Goal: Information Seeking & Learning: Understand process/instructions

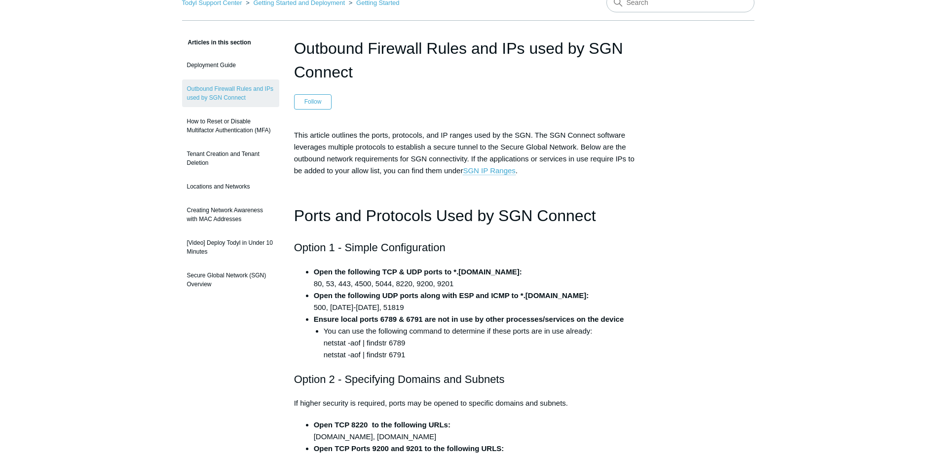
scroll to position [49, 0]
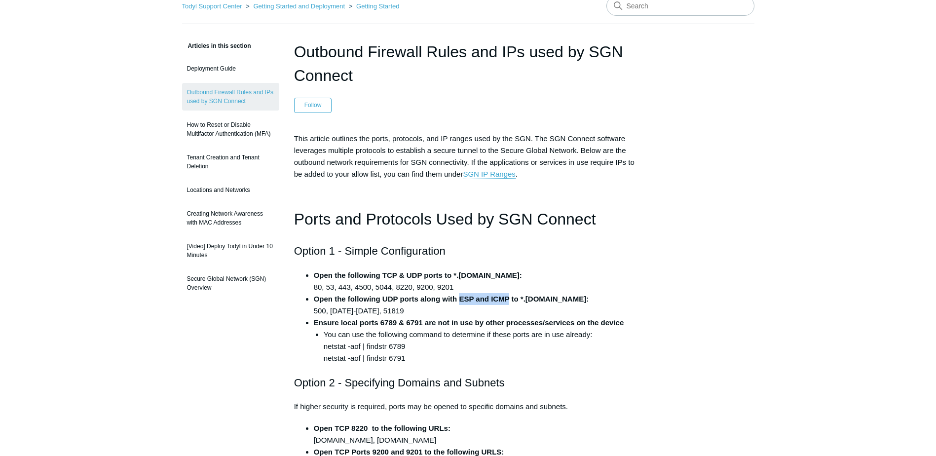
drag, startPoint x: 459, startPoint y: 299, endPoint x: 510, endPoint y: 300, distance: 51.3
click at [510, 301] on strong "Open the following UDP ports along with ESP and ICMP to *.todyl.com:" at bounding box center [451, 299] width 275 height 8
drag, startPoint x: 510, startPoint y: 300, endPoint x: 497, endPoint y: 297, distance: 13.7
drag, startPoint x: 312, startPoint y: 288, endPoint x: 480, endPoint y: 283, distance: 168.4
click at [480, 283] on ul "Open the following TCP & UDP ports to *.todyl.com: 80, 53, 443, 4500, 5044, 822…" at bounding box center [473, 317] width 339 height 95
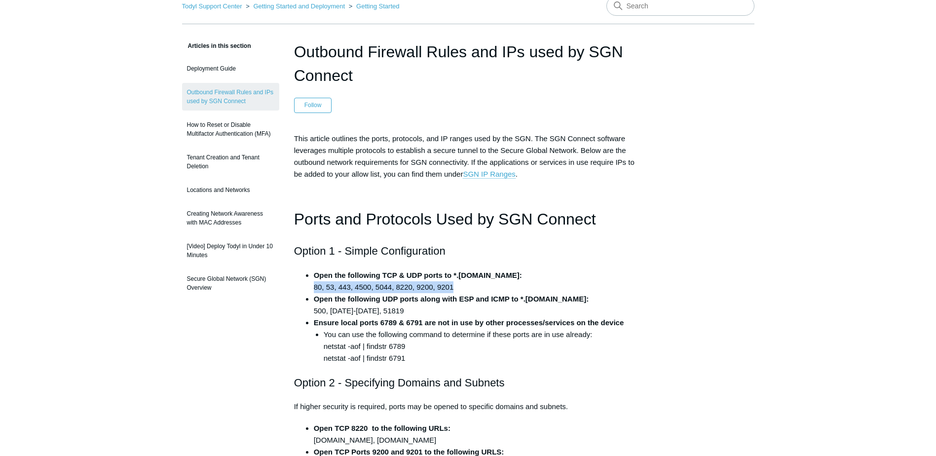
copy li "80, 53, 443, 4500, 5044, 8220, 9200, 9201"
drag, startPoint x: 311, startPoint y: 311, endPoint x: 395, endPoint y: 315, distance: 83.5
click at [395, 315] on ul "Open the following TCP & UDP ports to *.todyl.com: 80, 53, 443, 4500, 5044, 822…" at bounding box center [473, 317] width 339 height 95
copy li "500, 1194-1229, 51819"
drag, startPoint x: 324, startPoint y: 346, endPoint x: 404, endPoint y: 349, distance: 80.0
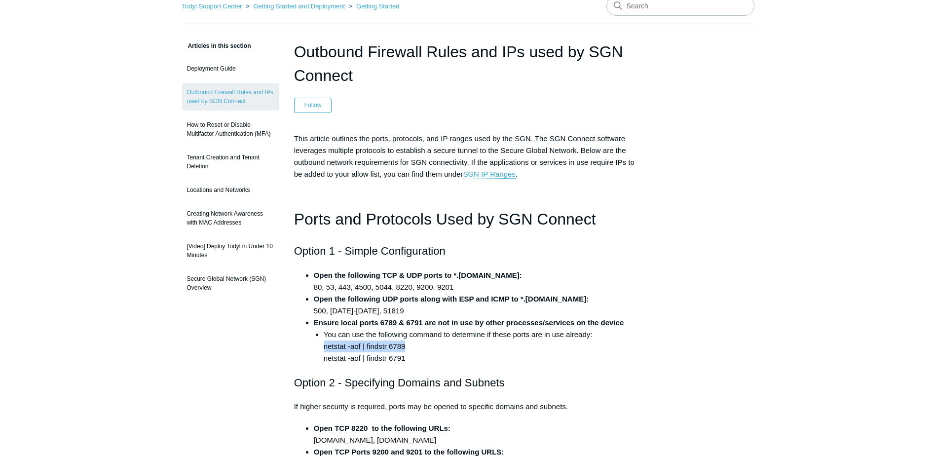
click at [404, 349] on li "You can use the following command to determine if these ports are in use alread…" at bounding box center [483, 347] width 319 height 36
copy li "netstat -aof | findstr 6789"
drag, startPoint x: 324, startPoint y: 358, endPoint x: 406, endPoint y: 360, distance: 82.0
click at [406, 360] on li "You can use the following command to determine if these ports are in use alread…" at bounding box center [483, 347] width 319 height 36
copy li "netstat -aof | findstr 6791"
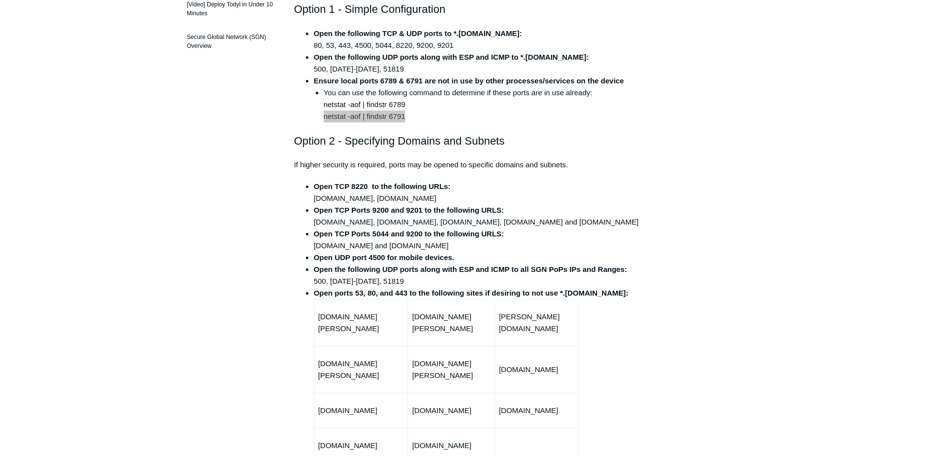
scroll to position [296, 0]
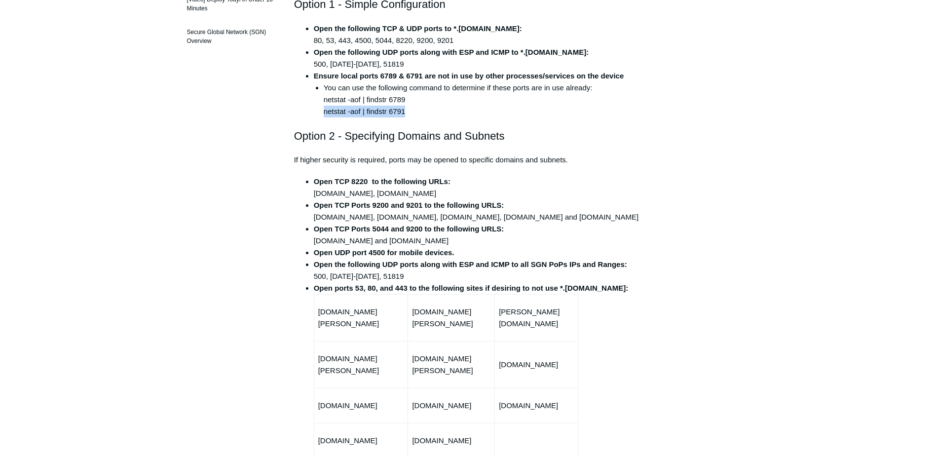
click at [367, 137] on h2 "Option 2 - Specifying Domains and Subnets" at bounding box center [468, 135] width 349 height 17
click at [312, 160] on p "If higher security is required, ports may be opened to specific domains and sub…" at bounding box center [468, 160] width 349 height 12
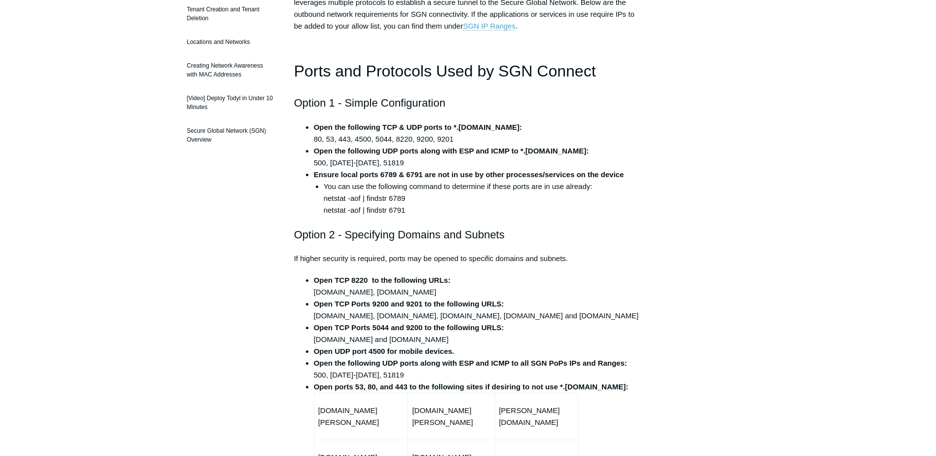
scroll to position [247, 0]
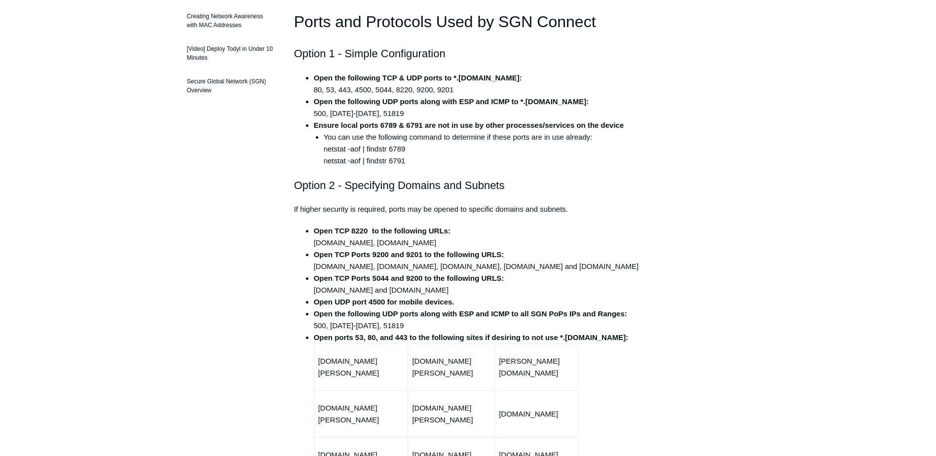
drag, startPoint x: 310, startPoint y: 241, endPoint x: 444, endPoint y: 246, distance: 133.4
click at [444, 246] on ul "Open TCP 8220 to the following URLs: fleet-wr.todyl.com, fleet-01.todyl.com Ope…" at bounding box center [473, 425] width 339 height 400
copy li "fleet-wr.todyl.com, fleet-01.todyl.com"
drag, startPoint x: 312, startPoint y: 266, endPoint x: 634, endPoint y: 268, distance: 321.4
click at [634, 268] on ul "Open TCP 8220 to the following URLs: fleet-wr.todyl.com, fleet-01.todyl.com Ope…" at bounding box center [473, 425] width 339 height 400
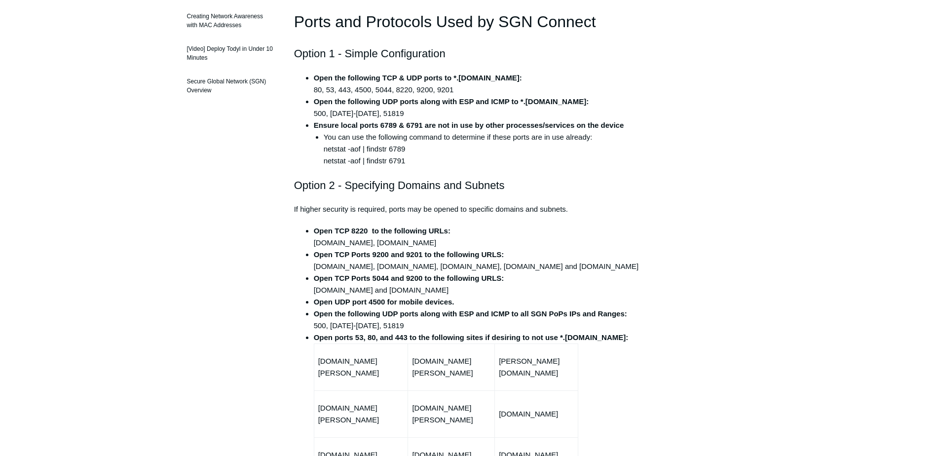
copy li "siemv2.todyl.net, 1.fleet.todyl.com, 2.fleet.todyl.com, 1.fleet-01.todyl.com an…"
drag, startPoint x: 310, startPoint y: 291, endPoint x: 485, endPoint y: 295, distance: 175.3
click at [485, 295] on ul "Open TCP 8220 to the following URLs: fleet-wr.todyl.com, fleet-01.todyl.com Ope…" at bounding box center [473, 425] width 339 height 400
copy li "stasher.todyl.com and stasher-canary.todyl.com"
drag, startPoint x: 315, startPoint y: 326, endPoint x: 404, endPoint y: 330, distance: 89.0
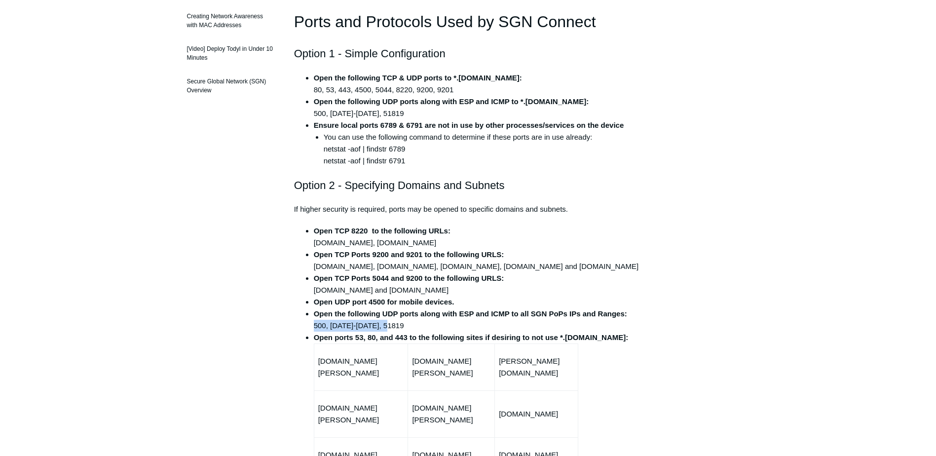
click at [404, 330] on li "Open the following UDP ports along with ESP and ICMP to all SGN PoPs IPs and Ra…" at bounding box center [478, 320] width 329 height 24
copy li "500, 1194-1229, 51819"
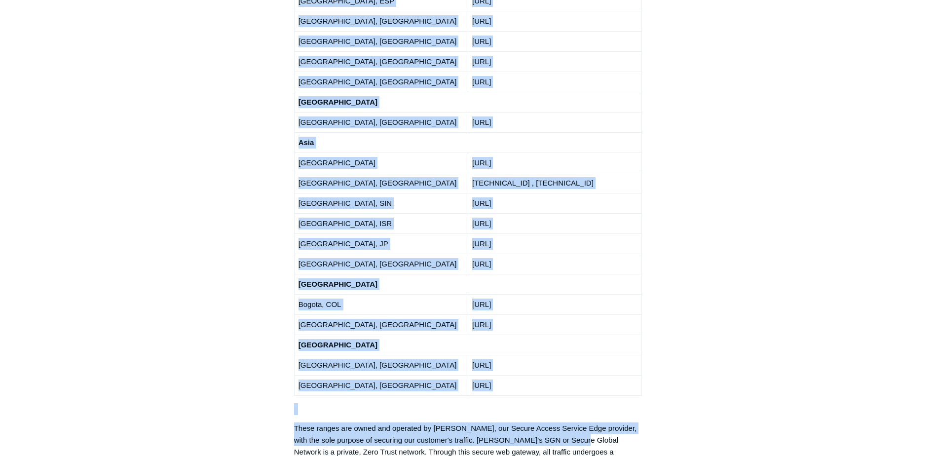
scroll to position [1925, 0]
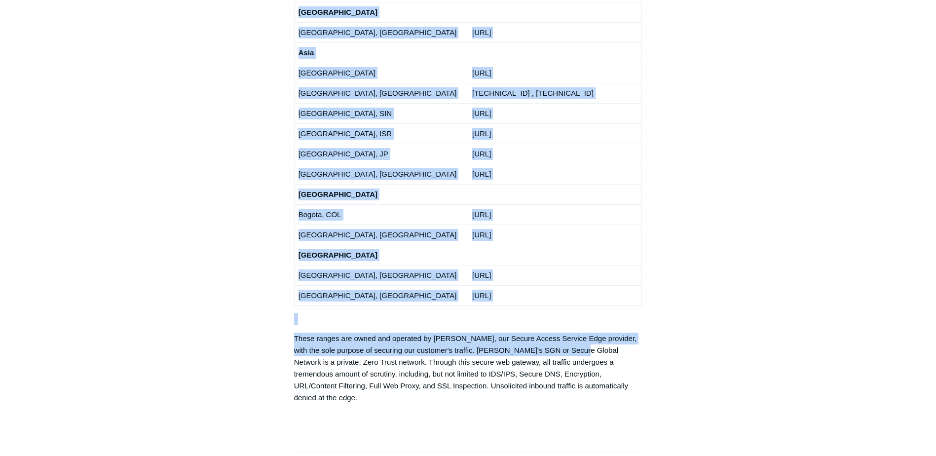
drag, startPoint x: 296, startPoint y: 33, endPoint x: 580, endPoint y: 104, distance: 292.5
copy tbody "North America Atlanta, GA USA 192.111.95.0/24 Ashburn, VA (Washington DC) USA 2…"
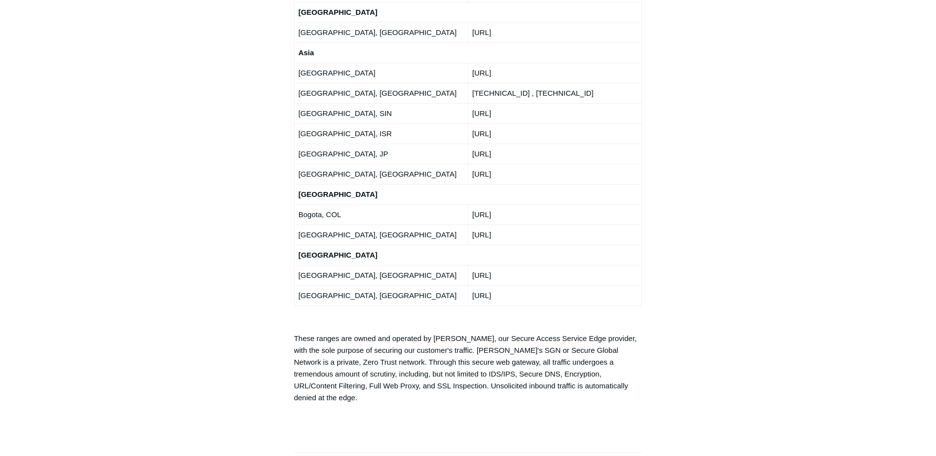
click at [309, 333] on p "These ranges are owned and operated by Todyl, our Secure Access Service Edge pr…" at bounding box center [468, 368] width 349 height 71
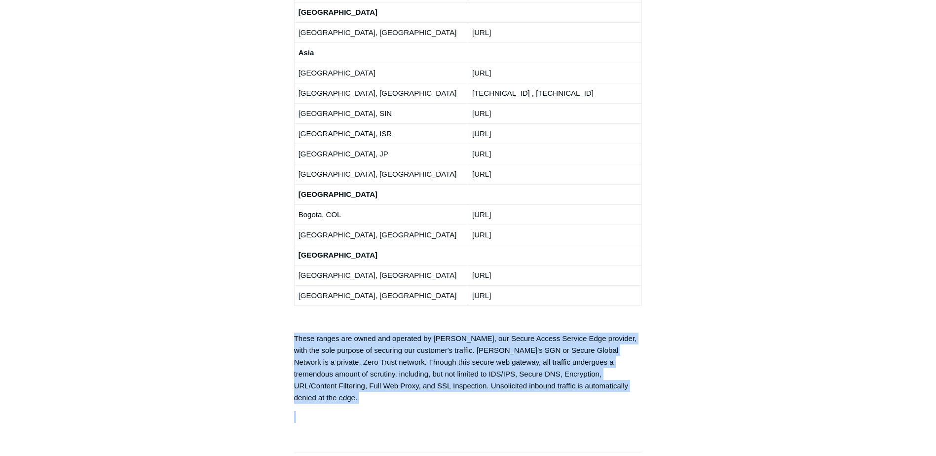
drag, startPoint x: 296, startPoint y: 148, endPoint x: 559, endPoint y: 205, distance: 268.7
click at [560, 333] on p "These ranges are owned and operated by Todyl, our Secure Access Service Edge pr…" at bounding box center [468, 368] width 349 height 71
drag, startPoint x: 559, startPoint y: 198, endPoint x: 288, endPoint y: 146, distance: 276.5
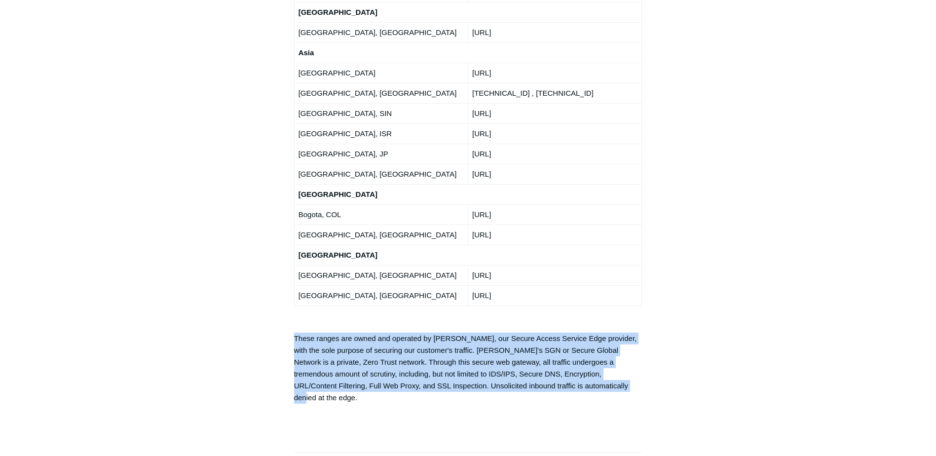
copy p "These ranges are owned and operated by Todyl, our Secure Access Service Edge pr…"
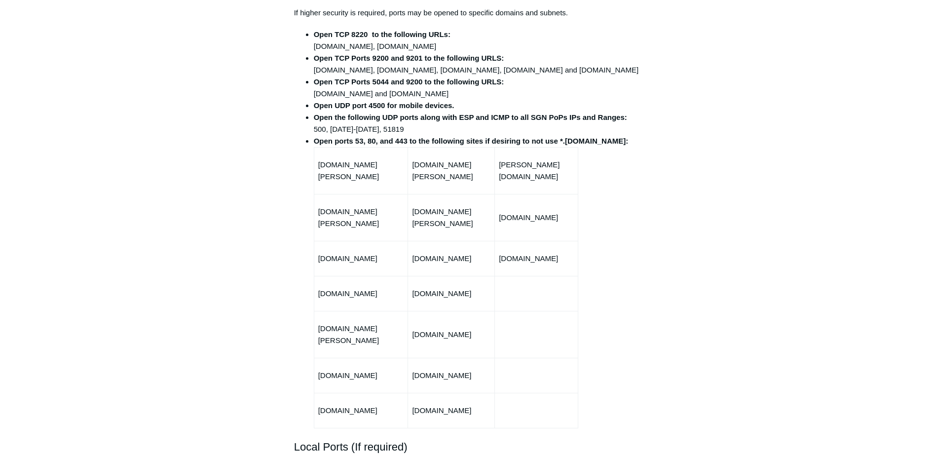
scroll to position [444, 0]
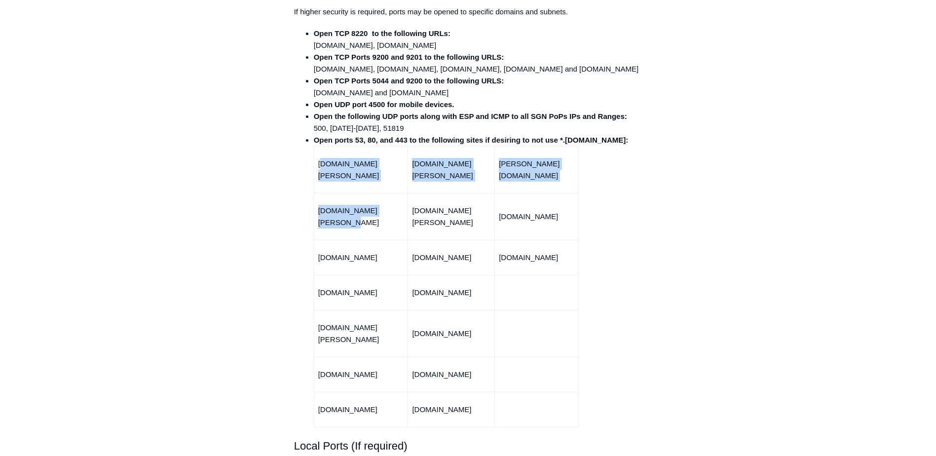
drag, startPoint x: 321, startPoint y: 170, endPoint x: 393, endPoint y: 208, distance: 81.5
click at [393, 208] on tbody "agent-rpc.ulysses.todyl.com fleet.ulysses.todyl.com ulysses.todyl.com agent.uly…" at bounding box center [446, 286] width 264 height 281
drag, startPoint x: 393, startPoint y: 208, endPoint x: 357, endPoint y: 185, distance: 43.1
click at [357, 185] on td "agent-rpc.ulysses.todyl.com" at bounding box center [361, 169] width 94 height 47
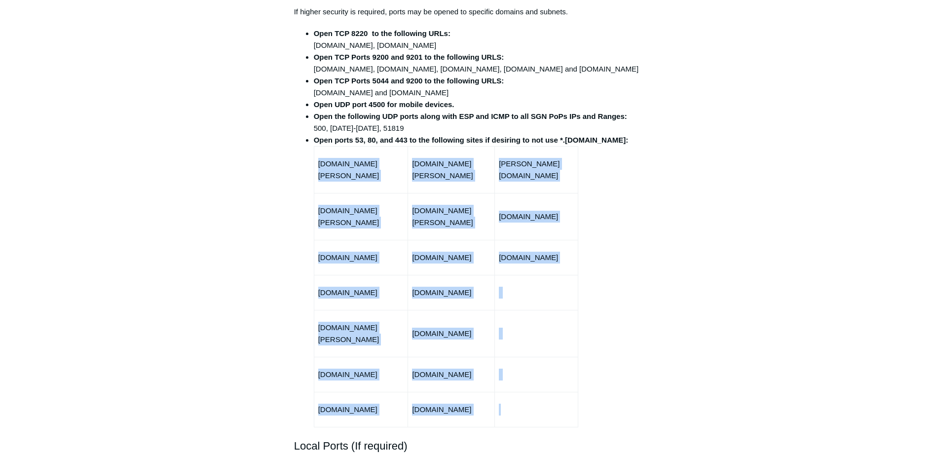
drag, startPoint x: 314, startPoint y: 168, endPoint x: 532, endPoint y: 397, distance: 316.3
click at [532, 397] on tbody "agent-rpc.ulysses.todyl.com fleet.ulysses.todyl.com ulysses.todyl.com agent.uly…" at bounding box center [446, 286] width 264 height 281
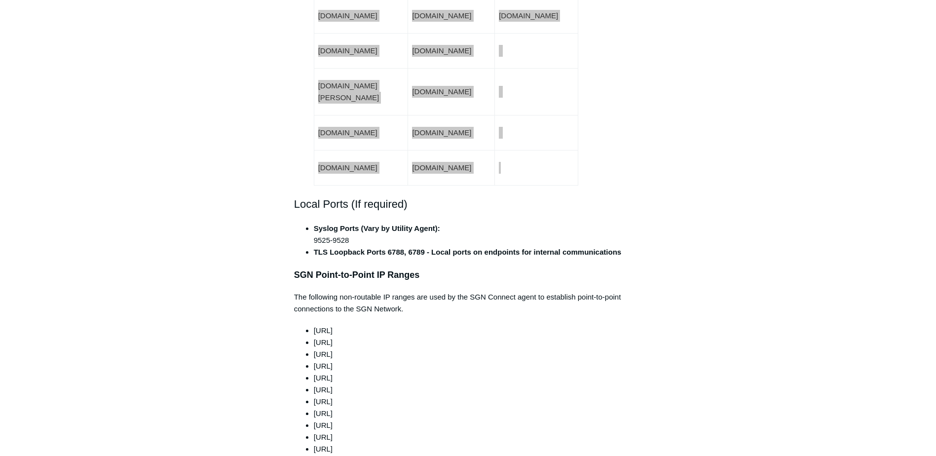
scroll to position [691, 0]
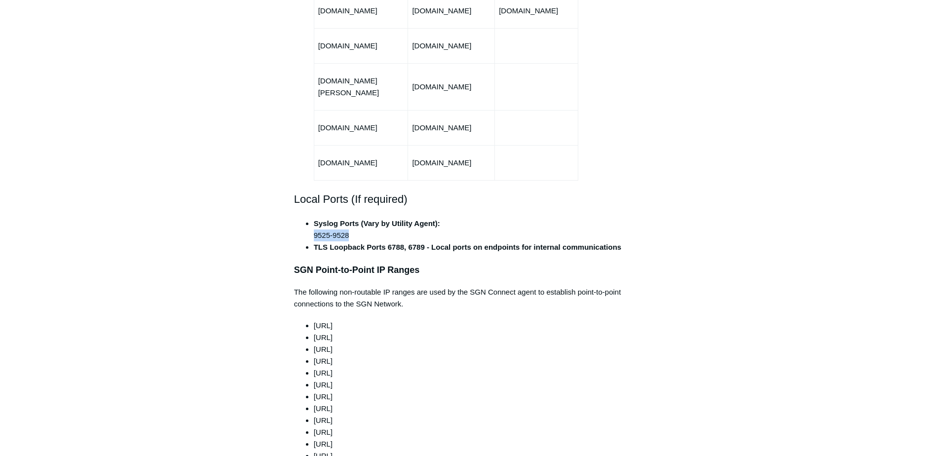
drag, startPoint x: 313, startPoint y: 213, endPoint x: 354, endPoint y: 215, distance: 41.0
click at [354, 218] on li "Syslog Ports (Vary by Utility Agent): 9525-9528" at bounding box center [478, 230] width 329 height 24
drag, startPoint x: 388, startPoint y: 225, endPoint x: 423, endPoint y: 228, distance: 34.7
click at [423, 243] on strong "TLS Loopback Ports 6788, 6789 - Local ports on endpoints for internal communica…" at bounding box center [468, 247] width 308 height 8
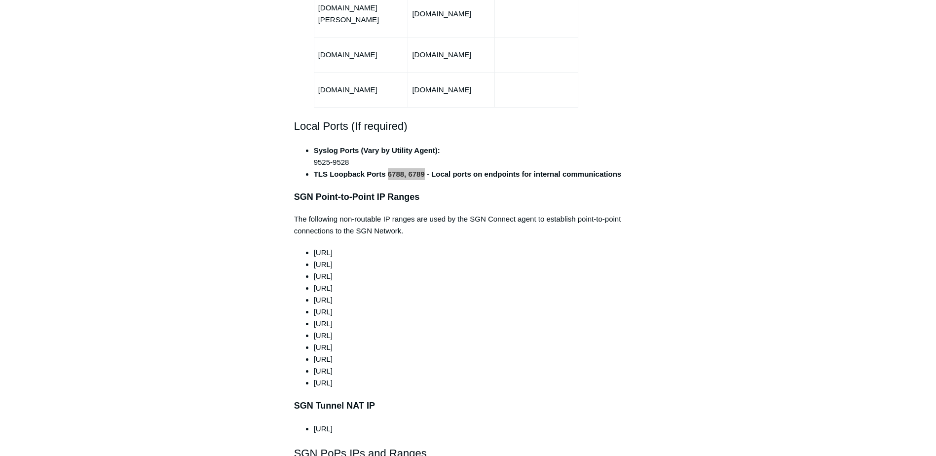
scroll to position [790, 0]
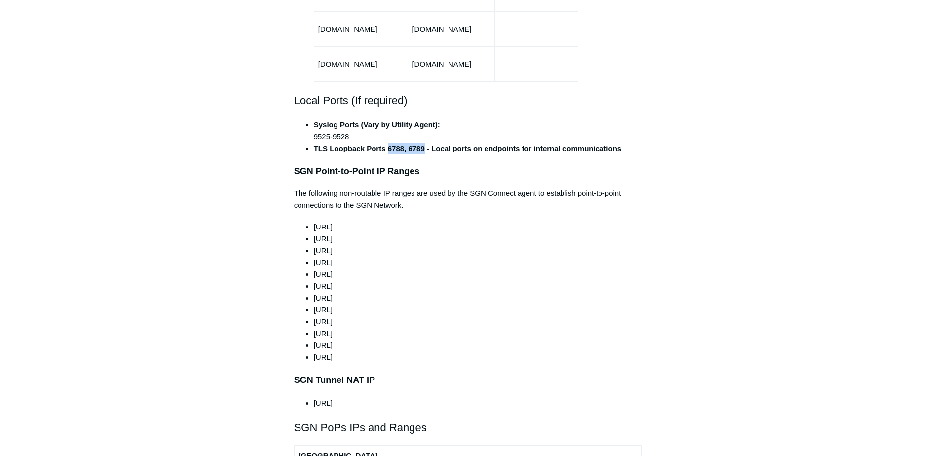
drag, startPoint x: 292, startPoint y: 148, endPoint x: 457, endPoint y: 379, distance: 283.8
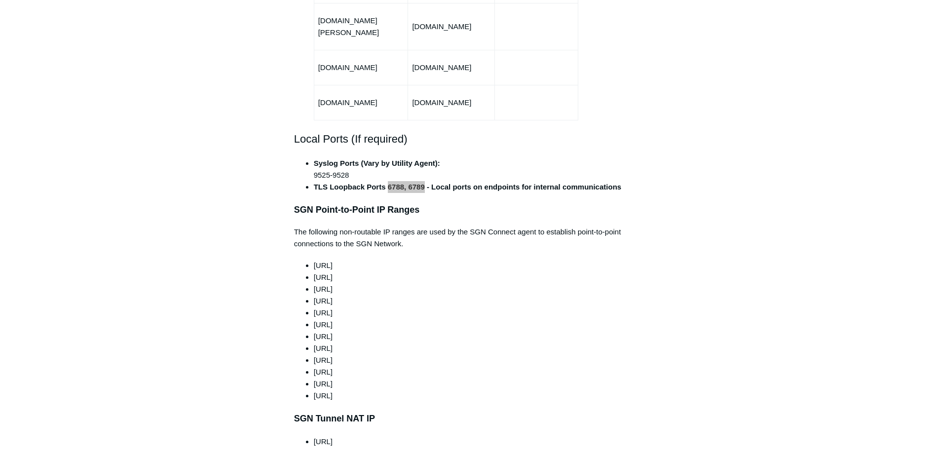
scroll to position [605, 0]
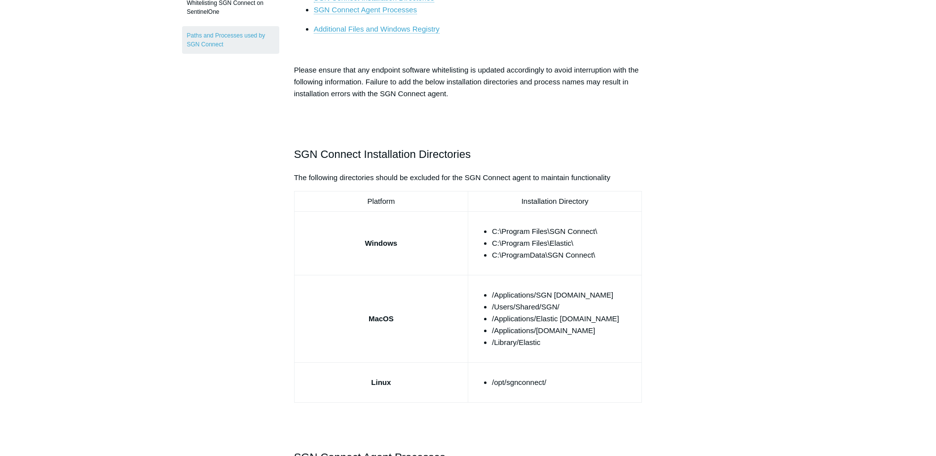
scroll to position [247, 0]
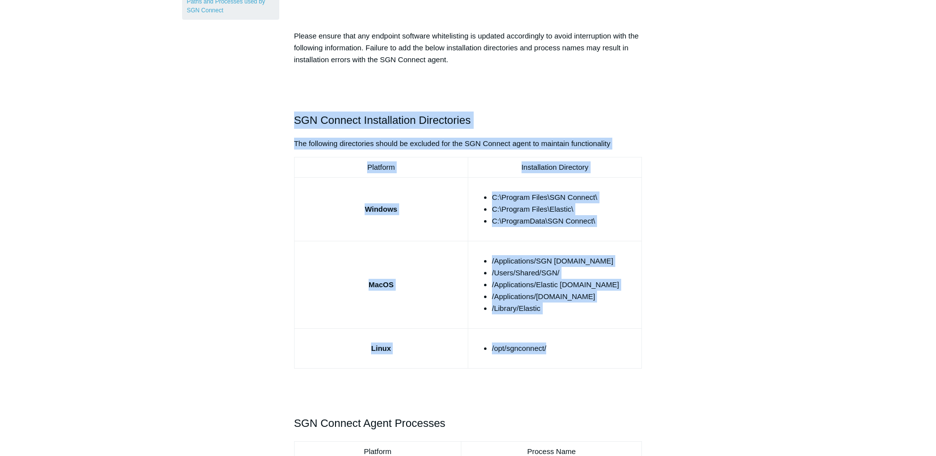
drag, startPoint x: 292, startPoint y: 117, endPoint x: 638, endPoint y: 352, distance: 418.3
copy div "SGN Connect Installation Directories The following directories should be exclud…"
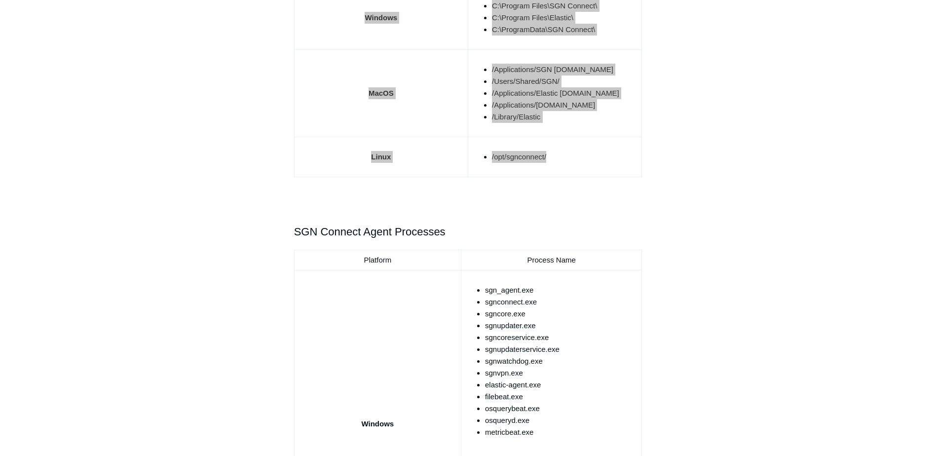
scroll to position [592, 0]
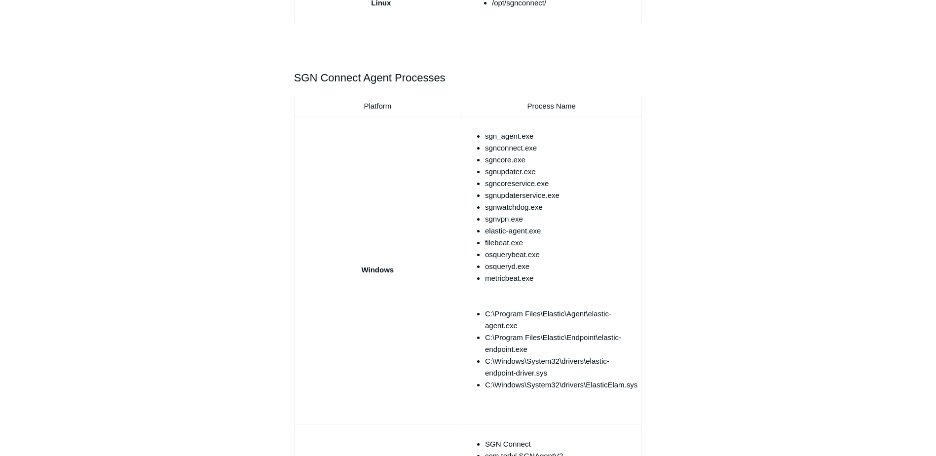
click at [295, 107] on td "Platform" at bounding box center [377, 106] width 167 height 20
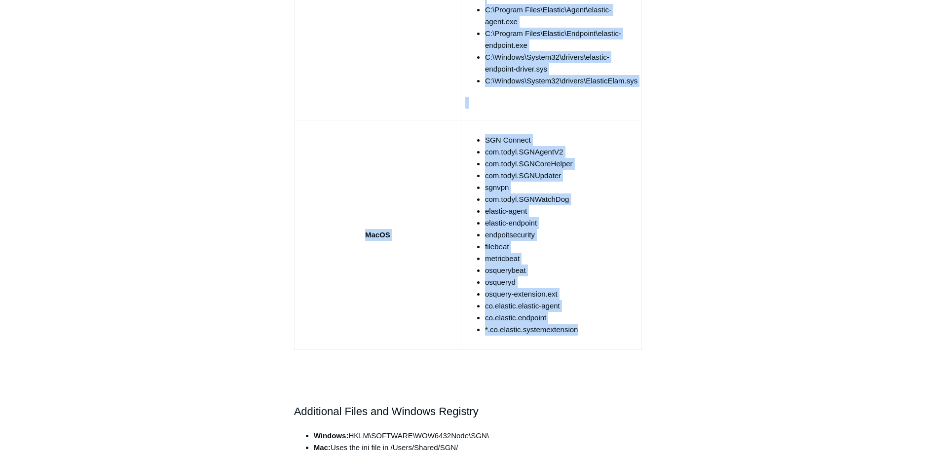
scroll to position [1037, 0]
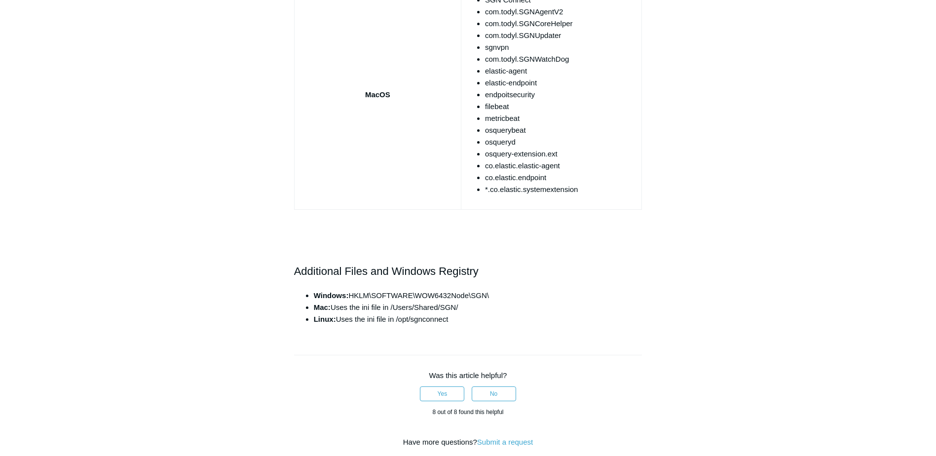
drag, startPoint x: 295, startPoint y: 96, endPoint x: 651, endPoint y: 207, distance: 372.4
copy table
drag, startPoint x: 295, startPoint y: 270, endPoint x: 288, endPoint y: 261, distance: 11.3
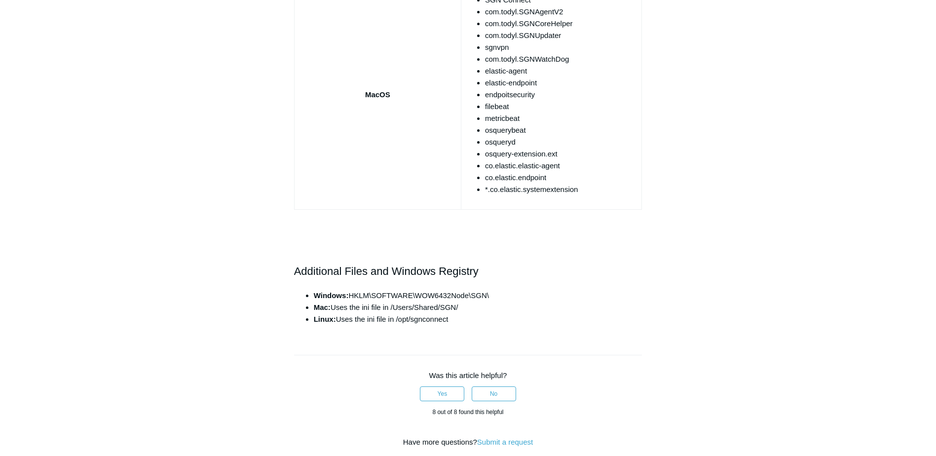
click at [311, 296] on ul "Windows: HKLM\SOFTWARE\WOW6432Node\SGN\ Mac: Uses the ini file in /Users/Shared…" at bounding box center [473, 308] width 339 height 36
drag, startPoint x: 312, startPoint y: 293, endPoint x: 459, endPoint y: 317, distance: 148.1
click at [459, 317] on ul "Windows: HKLM\SOFTWARE\WOW6432Node\SGN\ Mac: Uses the ini file in /Users/Shared…" at bounding box center [473, 308] width 339 height 36
copy ul "Windows: HKLM\SOFTWARE\WOW6432Node\SGN\ Mac: Uses the ini file in /Users/Shared…"
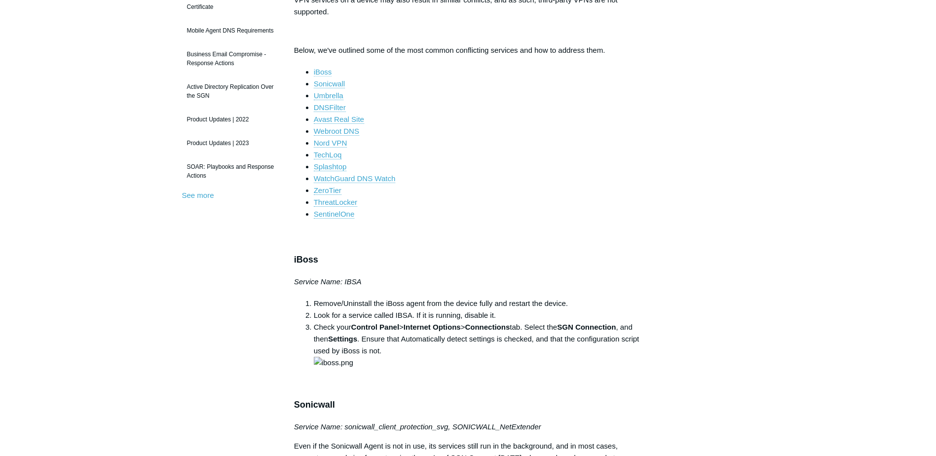
scroll to position [49, 0]
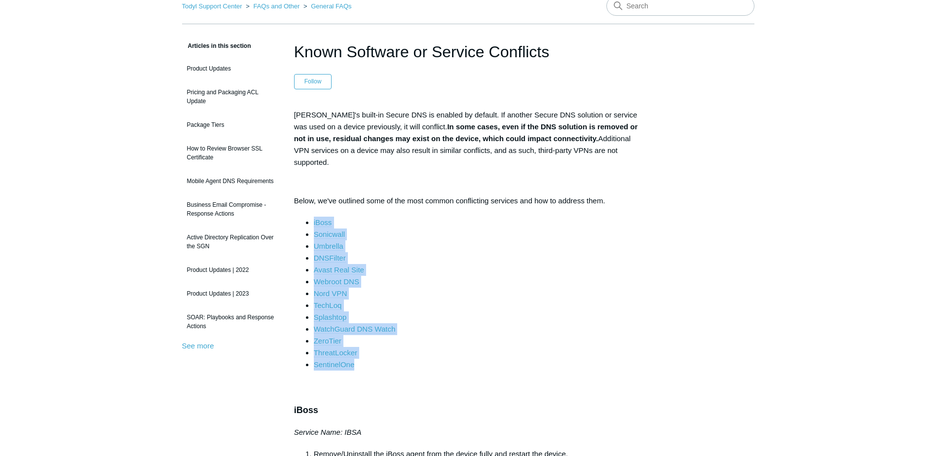
drag, startPoint x: 299, startPoint y: 205, endPoint x: 412, endPoint y: 349, distance: 182.5
copy ul "iBoss Sonicwall Umbrella DNSFilter Avast Real Site Webroot DNS Nord VPN TechLoq…"
click at [637, 323] on li "WatchGuard DNS Watch" at bounding box center [478, 329] width 329 height 12
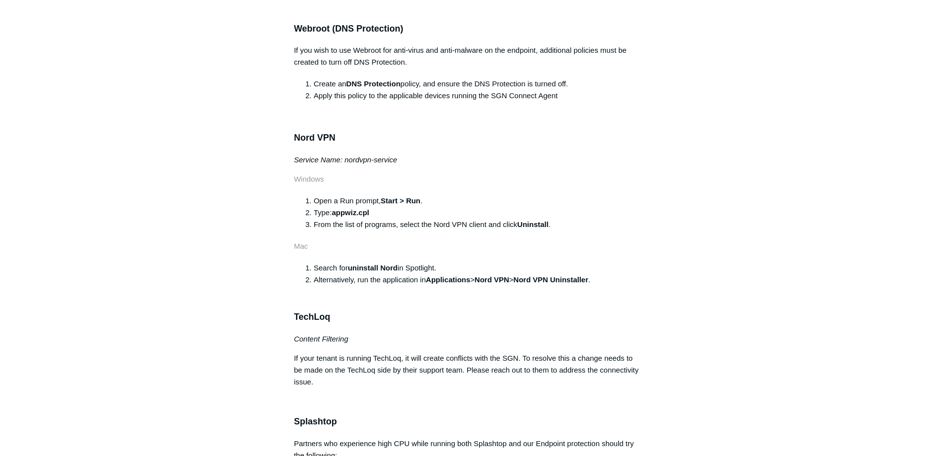
scroll to position [1481, 0]
